Goal: Task Accomplishment & Management: Manage account settings

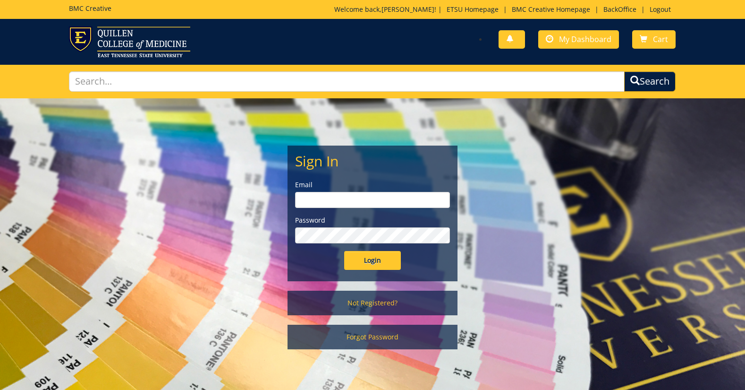
click at [331, 205] on input "email" at bounding box center [372, 200] width 155 height 16
type input "[EMAIL_ADDRESS][DOMAIN_NAME]"
click at [366, 262] on input "Login" at bounding box center [372, 260] width 57 height 19
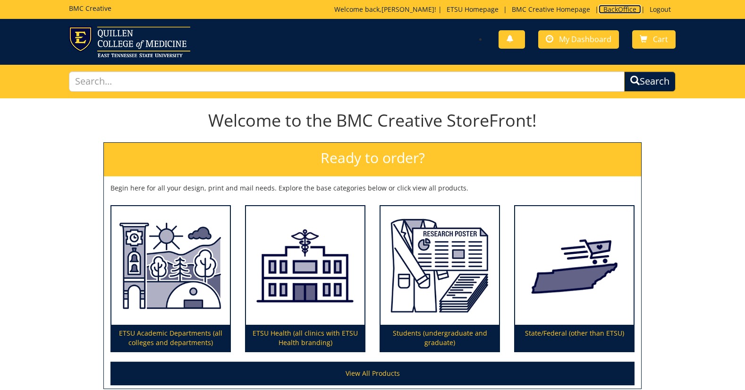
click at [607, 7] on link "BackOffice" at bounding box center [620, 9] width 42 height 9
